Goal: Transaction & Acquisition: Purchase product/service

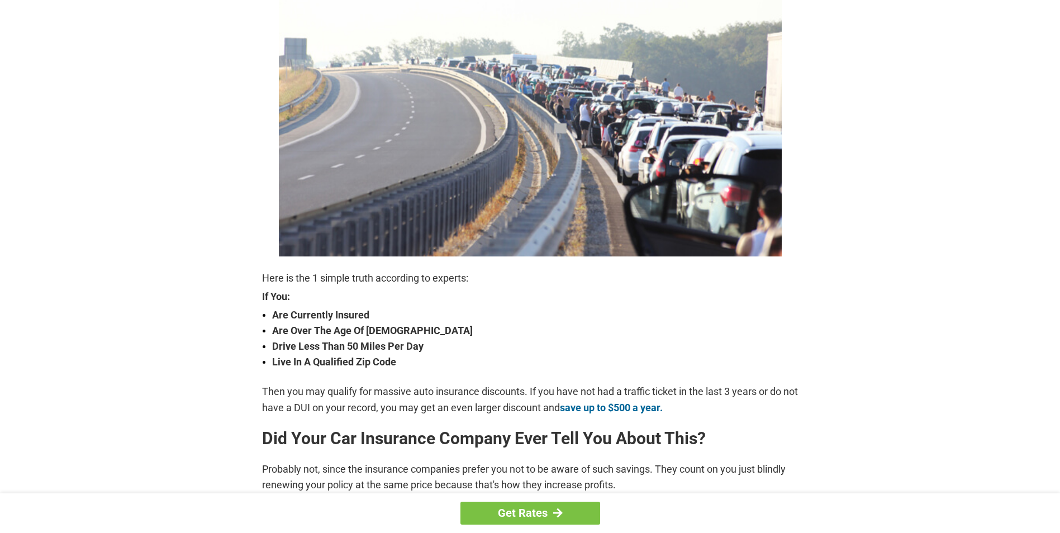
scroll to position [168, 0]
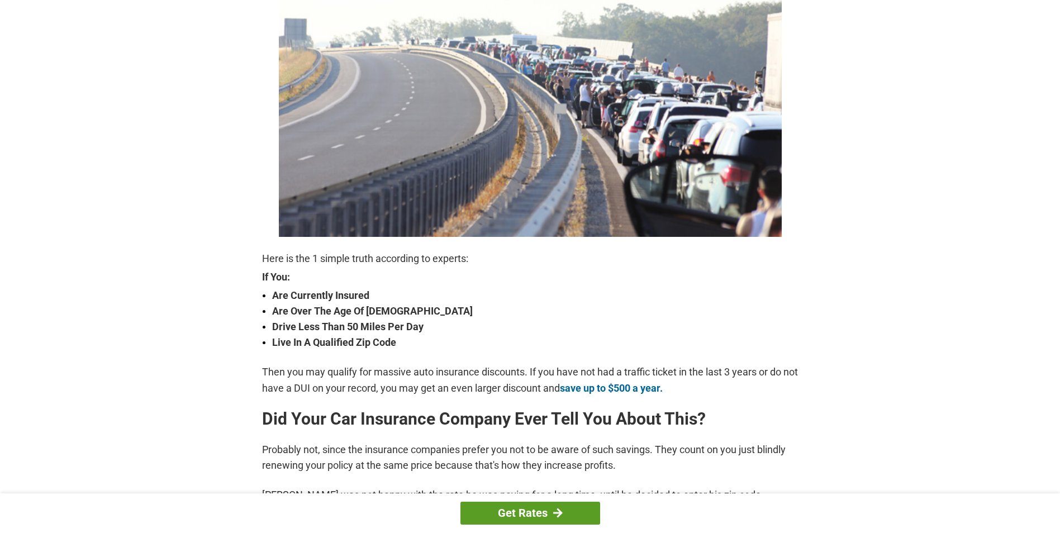
click at [563, 509] on link "Get Rates" at bounding box center [530, 513] width 140 height 23
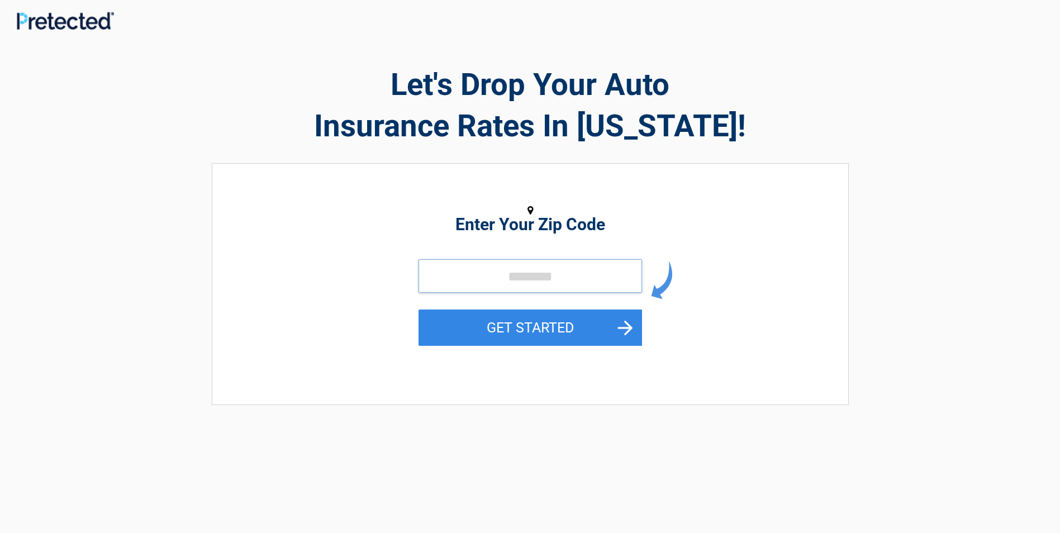
click at [459, 277] on input "tel" at bounding box center [529, 276] width 223 height 34
type input "*****"
click at [568, 328] on button "GET STARTED" at bounding box center [529, 327] width 223 height 36
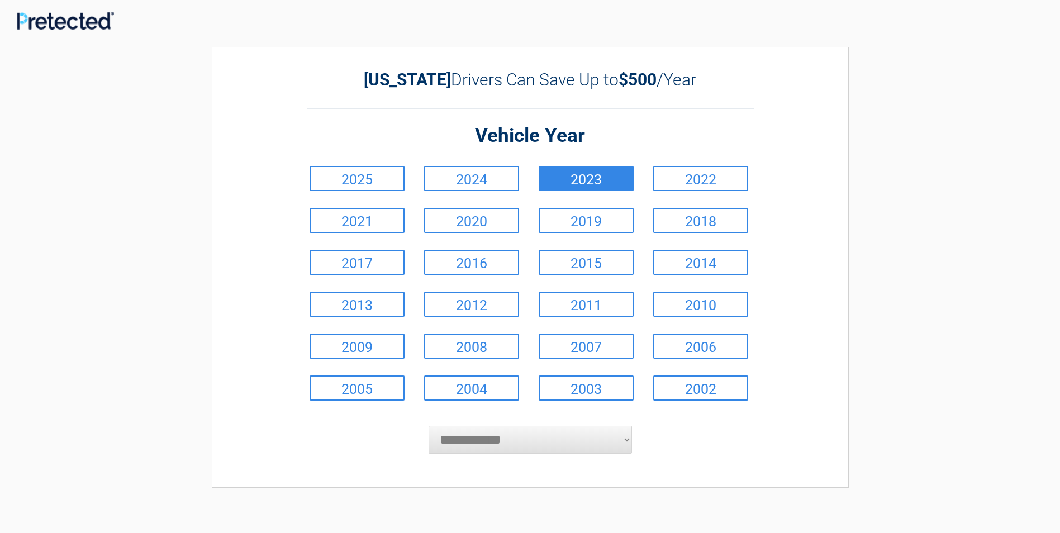
click at [625, 181] on link "2023" at bounding box center [585, 178] width 95 height 25
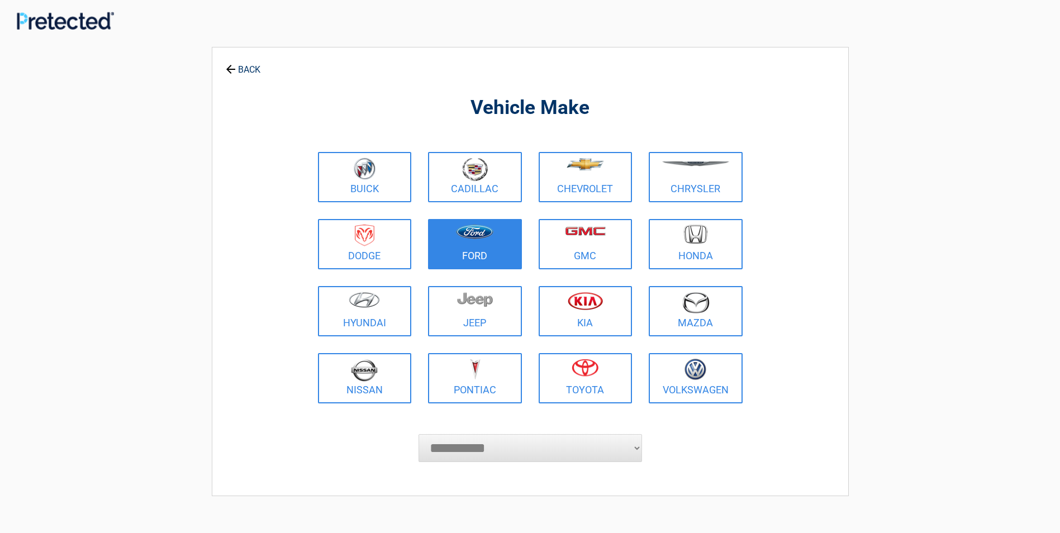
click at [478, 242] on figure at bounding box center [475, 237] width 80 height 25
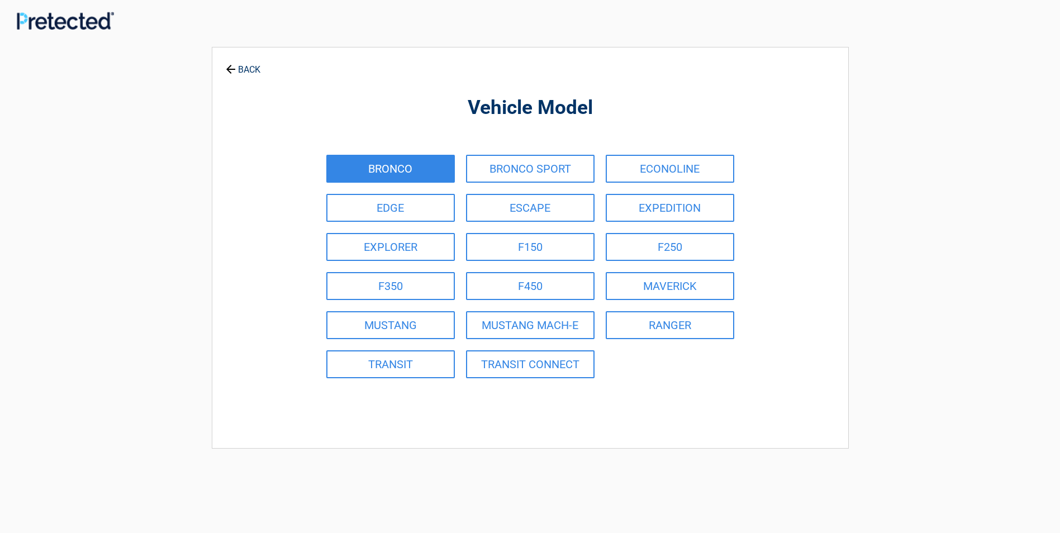
click at [403, 167] on link "BRONCO" at bounding box center [390, 169] width 128 height 28
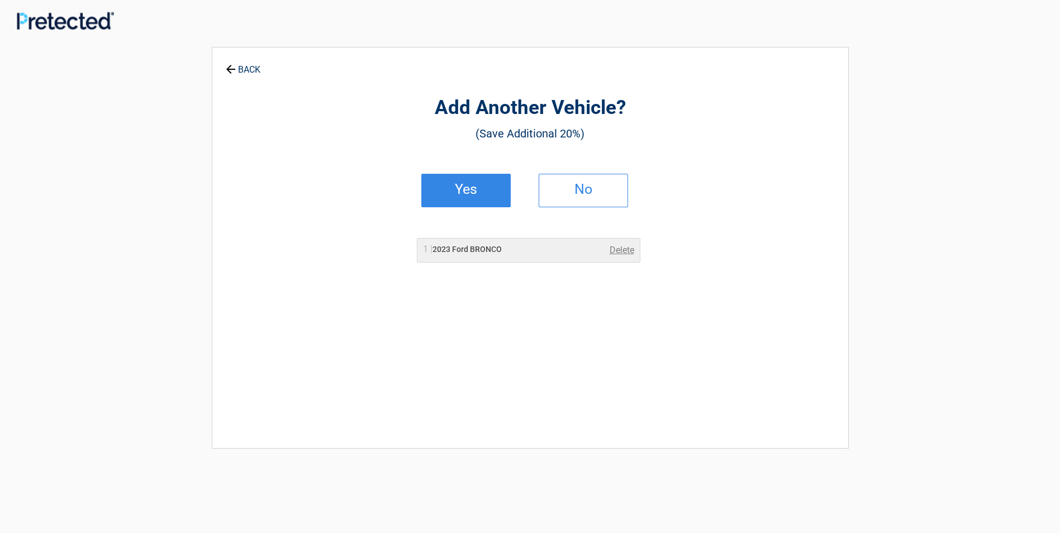
drag, startPoint x: 559, startPoint y: 189, endPoint x: 547, endPoint y: 192, distance: 11.9
click at [559, 190] on h2 "No" at bounding box center [583, 189] width 66 height 8
